Goal: Find contact information: Find contact information

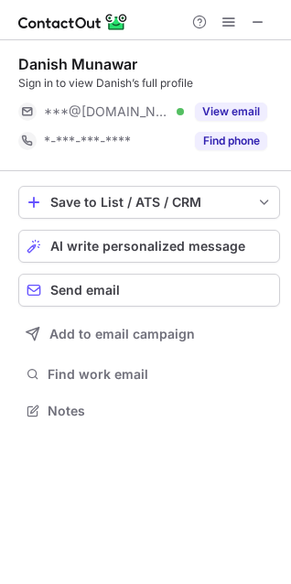
scroll to position [398, 291]
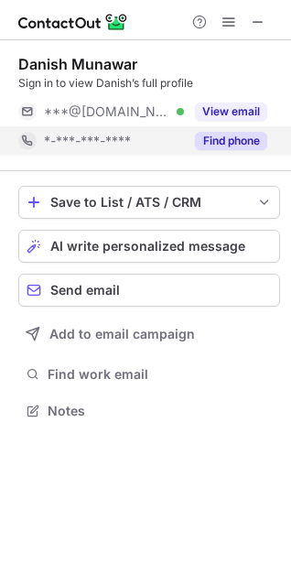
click at [229, 140] on button "Find phone" at bounding box center [231, 141] width 72 height 18
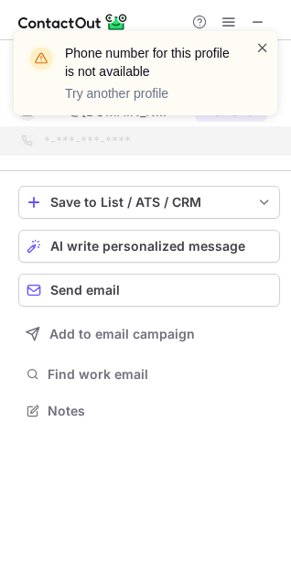
click at [267, 48] on span at bounding box center [263, 47] width 15 height 18
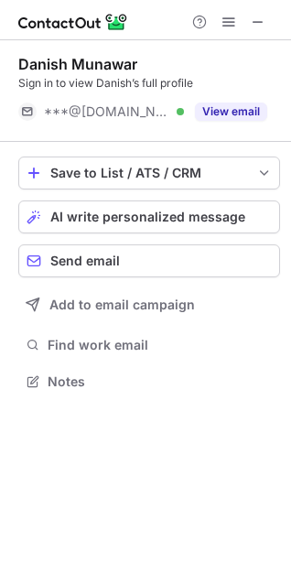
scroll to position [369, 291]
click at [262, 24] on div "Phone number for this profile is not available Try another profile" at bounding box center [145, 81] width 293 height 136
click at [262, 24] on span at bounding box center [258, 22] width 15 height 15
click at [261, 15] on span at bounding box center [258, 22] width 15 height 15
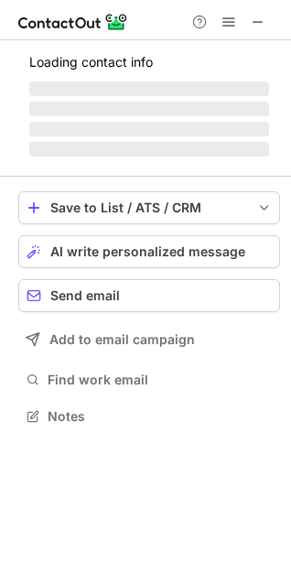
scroll to position [428, 291]
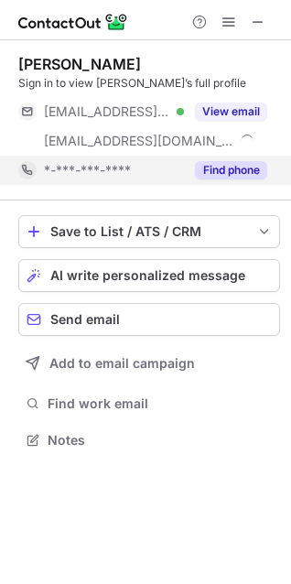
click at [230, 166] on button "Find phone" at bounding box center [231, 170] width 72 height 18
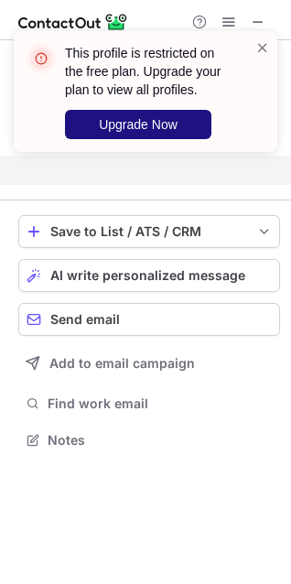
scroll to position [398, 291]
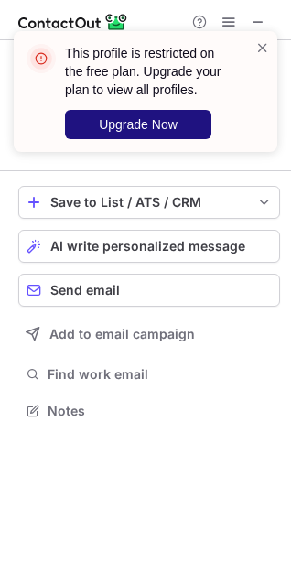
click at [169, 126] on span "Upgrade Now" at bounding box center [138, 124] width 79 height 15
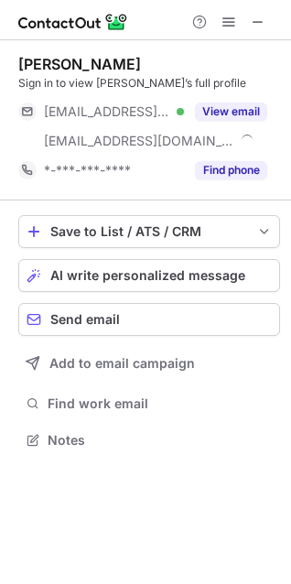
scroll to position [428, 291]
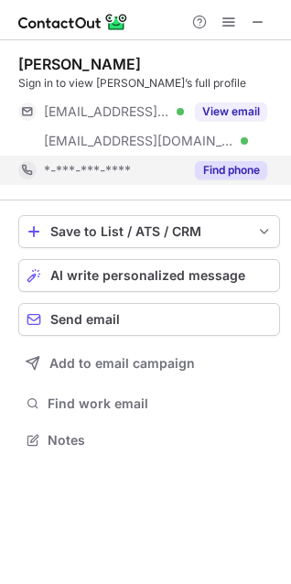
click at [233, 175] on button "Find phone" at bounding box center [231, 170] width 72 height 18
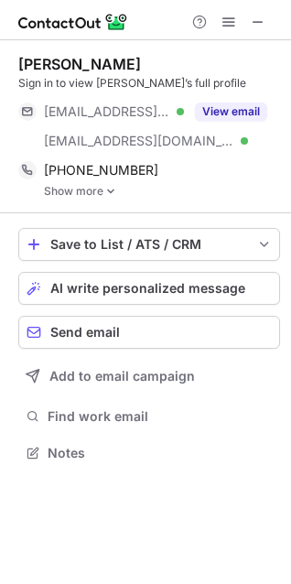
scroll to position [441, 291]
click at [94, 193] on link "Show more" at bounding box center [162, 191] width 236 height 13
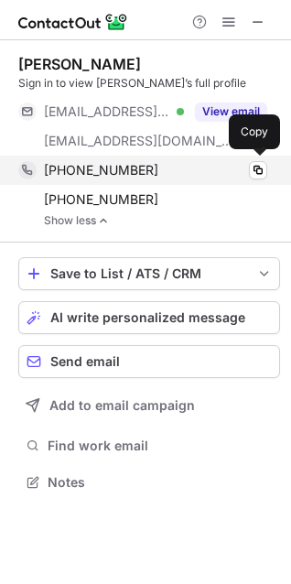
click at [180, 167] on div "[PHONE_NUMBER]" at bounding box center [156, 170] width 224 height 16
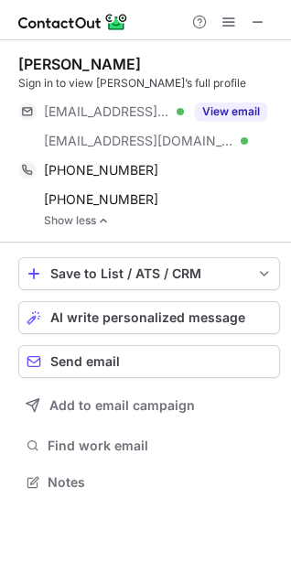
click at [211, 215] on link "Show less" at bounding box center [162, 220] width 236 height 13
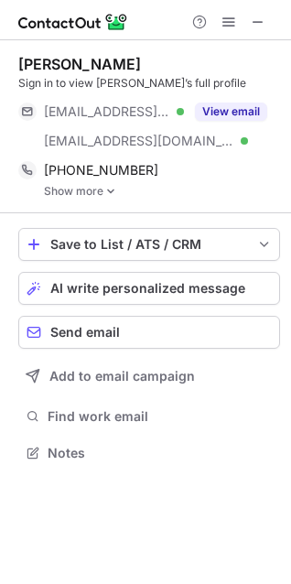
click at [196, 213] on div "Save to List / ATS / CRM List Select Lever Connect Greenhouse Connect Salesforc…" at bounding box center [149, 346] width 262 height 267
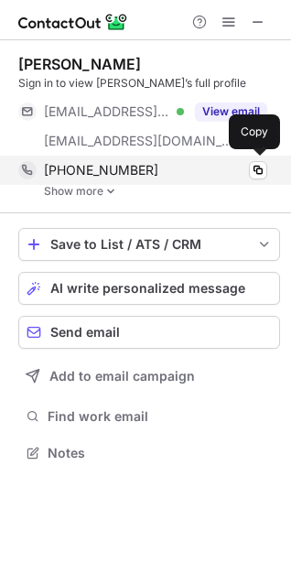
click at [172, 158] on div "[PHONE_NUMBER] Copy" at bounding box center [142, 170] width 249 height 29
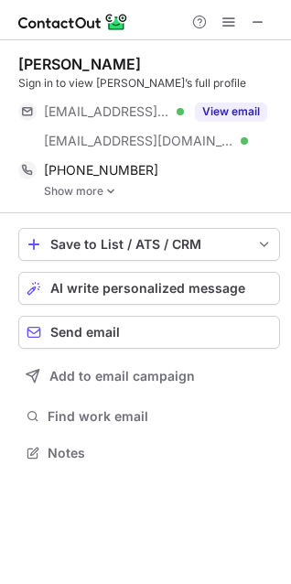
click at [109, 189] on img at bounding box center [110, 191] width 11 height 13
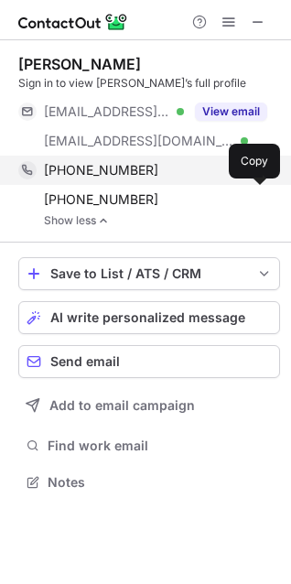
scroll to position [470, 291]
click at [152, 172] on div "[PHONE_NUMBER]" at bounding box center [156, 170] width 224 height 16
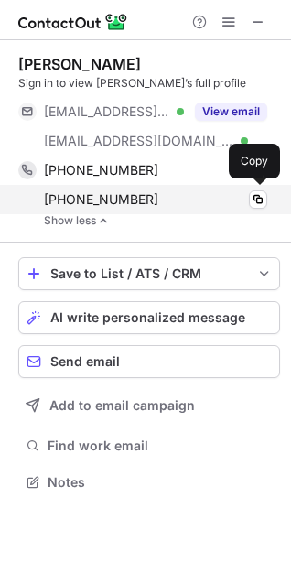
click at [165, 197] on div "+14038809698" at bounding box center [156, 199] width 224 height 16
click at [170, 198] on div "+14038809698" at bounding box center [156, 199] width 224 height 16
click at [174, 189] on div "+14038809698 Copy" at bounding box center [142, 199] width 249 height 29
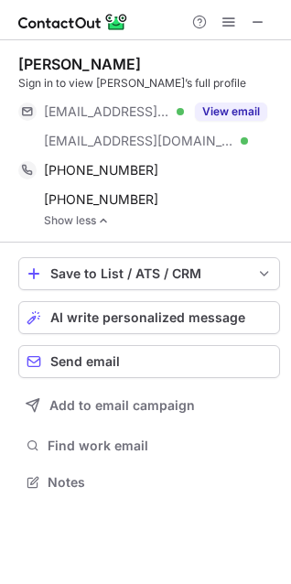
click at [56, 47] on div "Brooke Nistor Sign in to view Brooke’s full profile ***@premierstaffinga.com Ve…" at bounding box center [149, 141] width 262 height 202
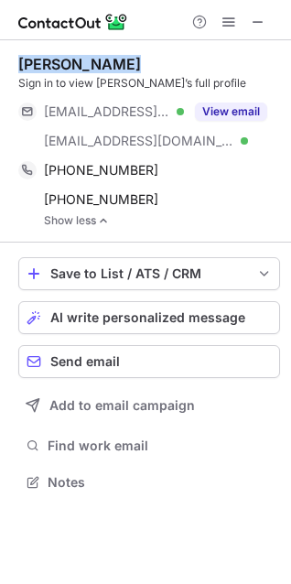
click at [56, 47] on div "Brooke Nistor Sign in to view Brooke’s full profile ***@premierstaffinga.com Ve…" at bounding box center [149, 141] width 262 height 202
copy div "Brooke Nistor"
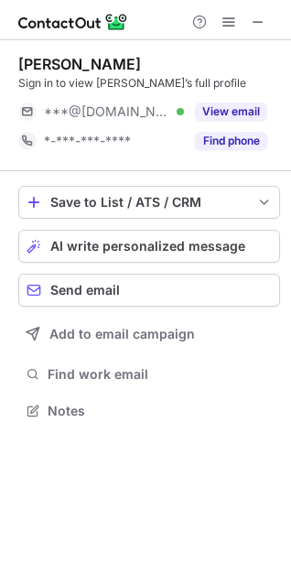
scroll to position [398, 291]
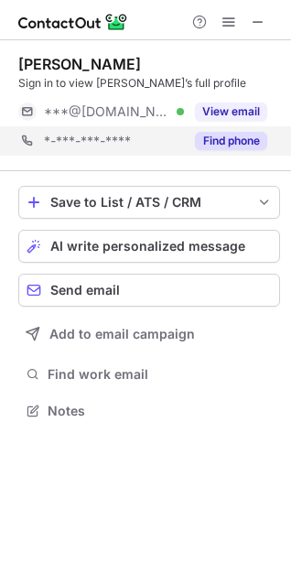
click at [268, 143] on div "*-***-***-**** Find phone" at bounding box center [149, 140] width 262 height 29
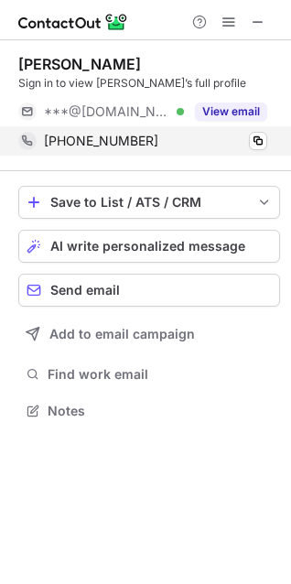
click at [246, 151] on div "+16464815077 Copy" at bounding box center [142, 140] width 249 height 29
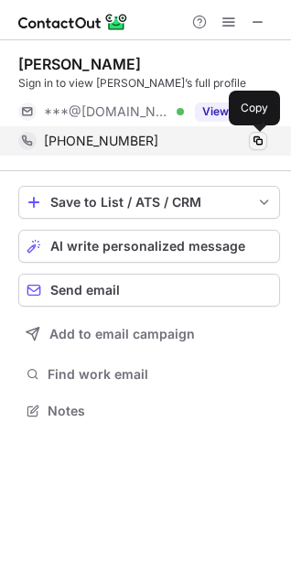
click at [260, 147] on span at bounding box center [258, 141] width 15 height 15
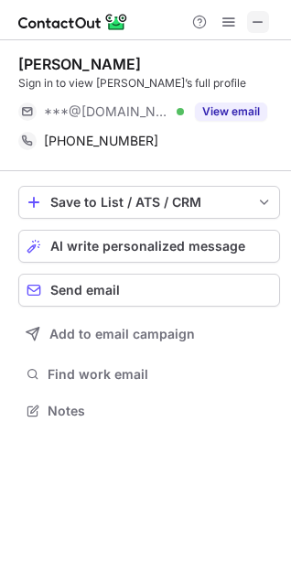
click at [257, 29] on span at bounding box center [258, 22] width 15 height 15
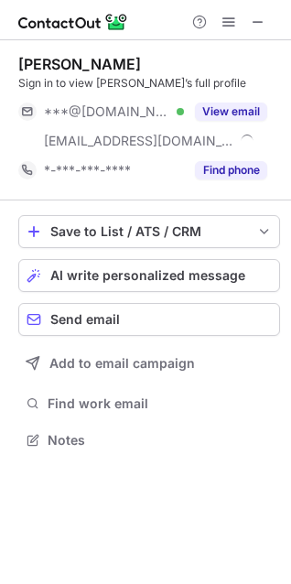
scroll to position [428, 291]
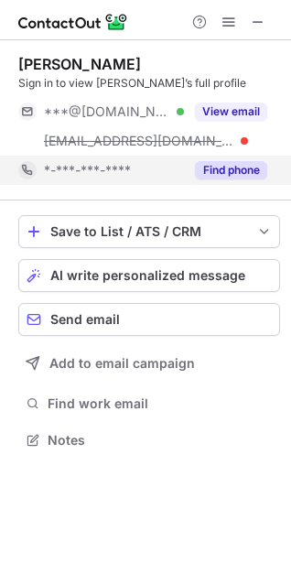
click at [209, 169] on button "Find phone" at bounding box center [231, 170] width 72 height 18
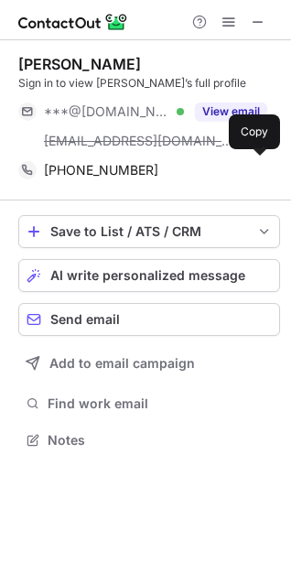
click at [209, 169] on div "+17088566299" at bounding box center [156, 170] width 224 height 16
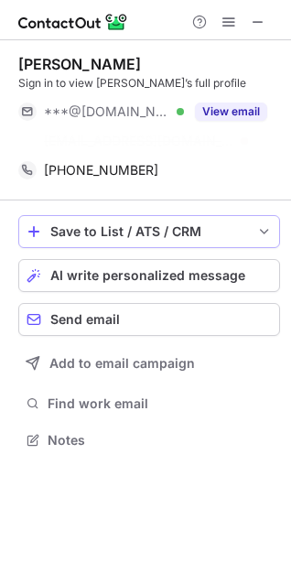
scroll to position [398, 291]
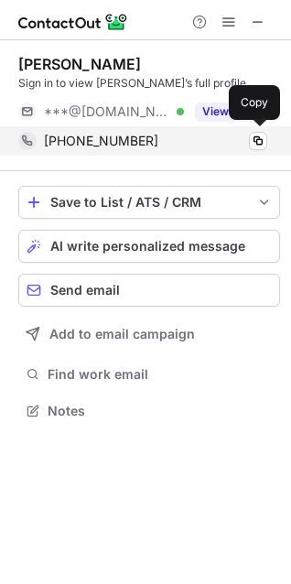
click at [192, 151] on div "+17088566299 Copy" at bounding box center [142, 140] width 249 height 29
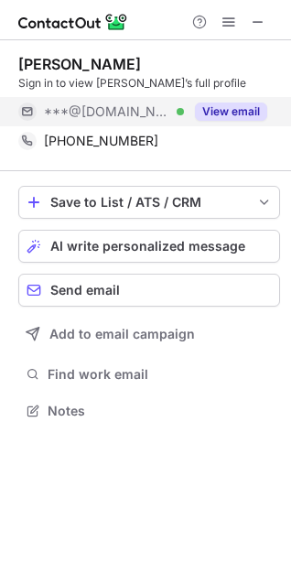
click at [211, 112] on button "View email" at bounding box center [231, 112] width 72 height 18
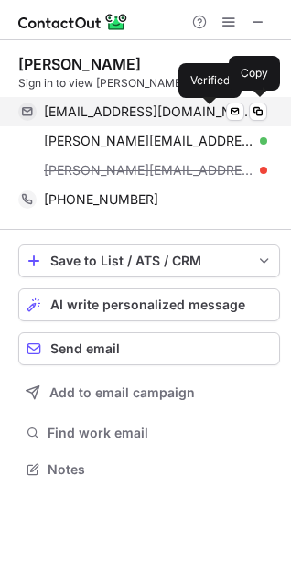
scroll to position [457, 291]
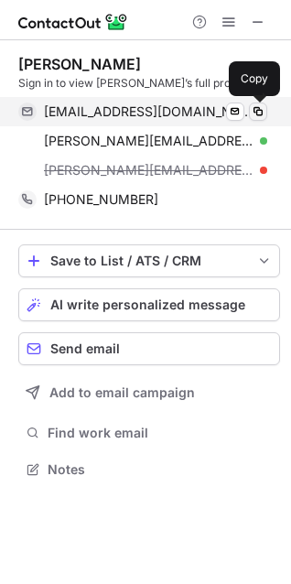
click at [265, 111] on span at bounding box center [258, 111] width 15 height 15
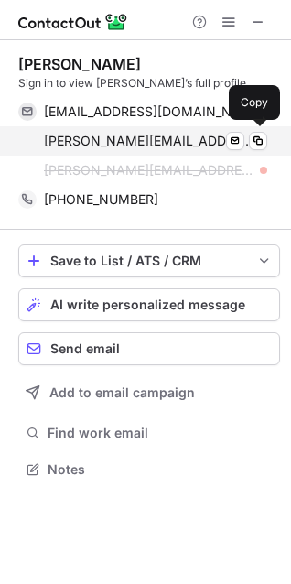
click at [184, 136] on div "danny@cfapro.us Verified" at bounding box center [156, 141] width 224 height 16
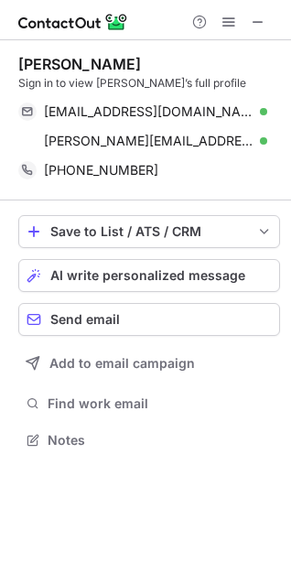
scroll to position [428, 291]
